Goal: Check status: Check status

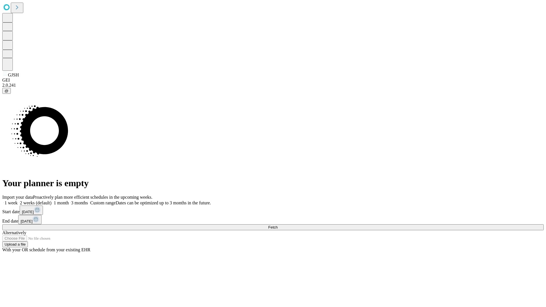
click at [278, 225] on span "Fetch" at bounding box center [272, 227] width 9 height 4
